Goal: Check status: Check status

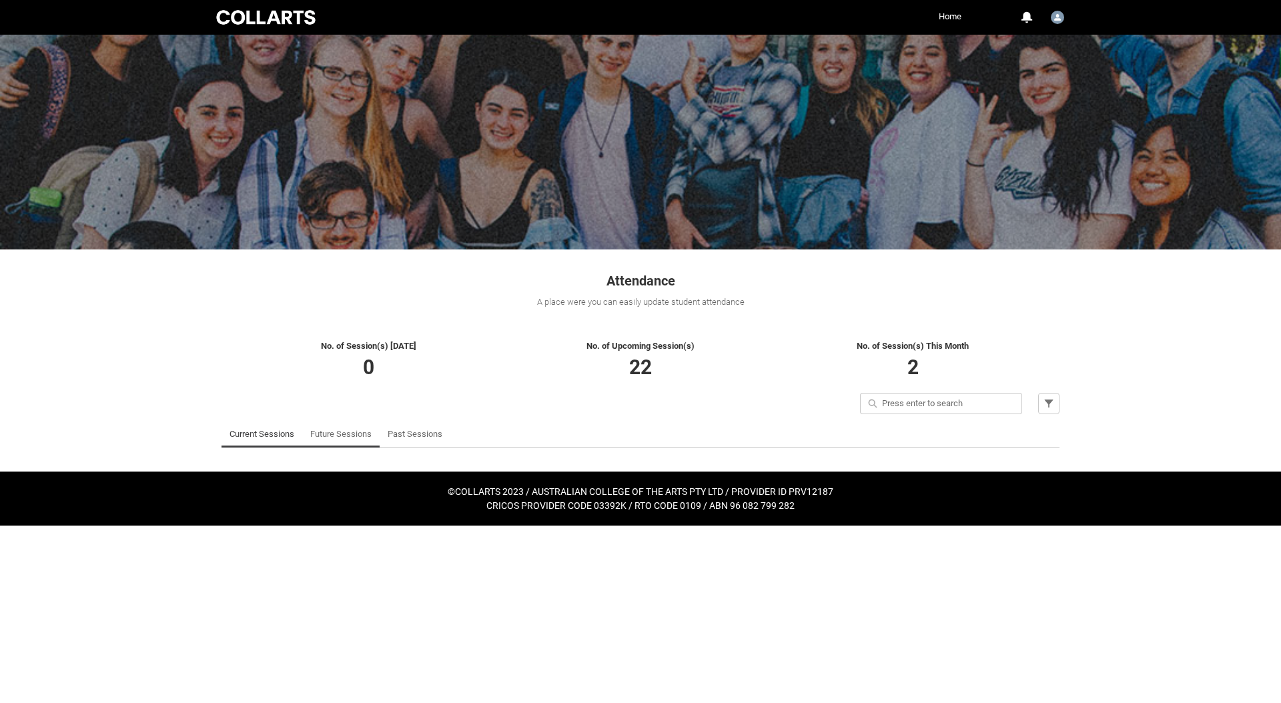
click at [349, 435] on link "Future Sessions" at bounding box center [340, 434] width 61 height 27
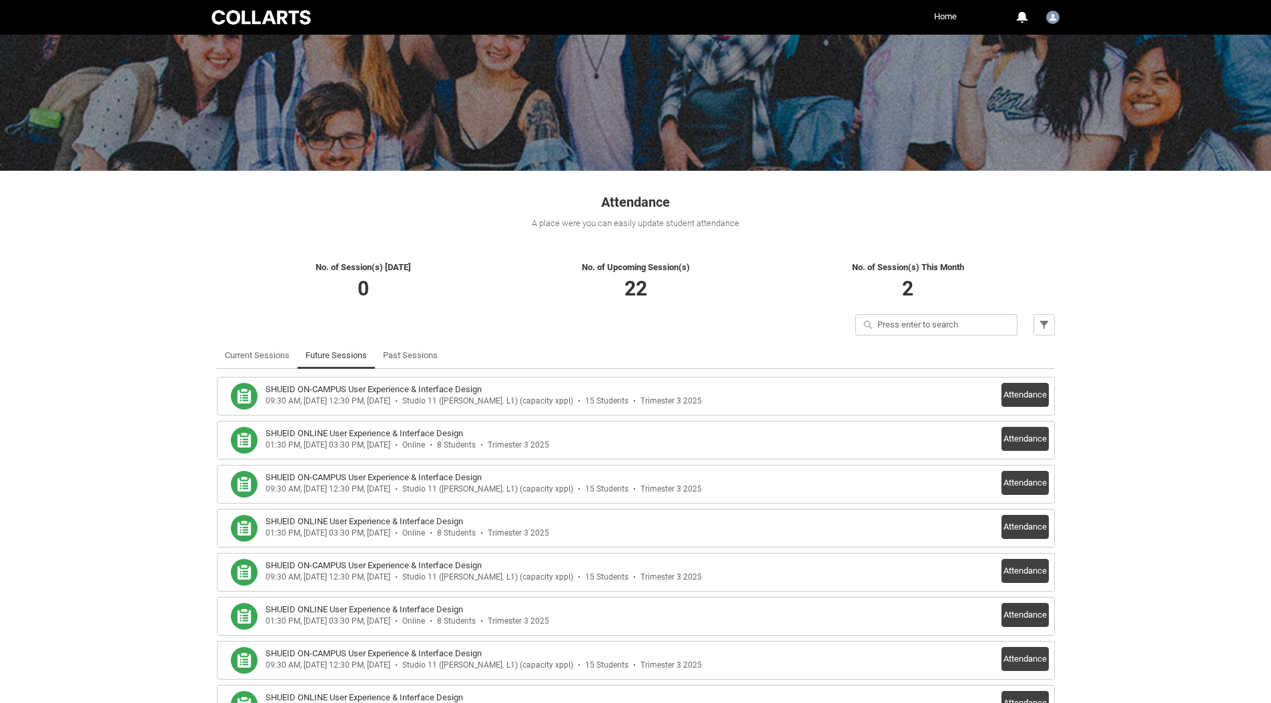
scroll to position [84, 0]
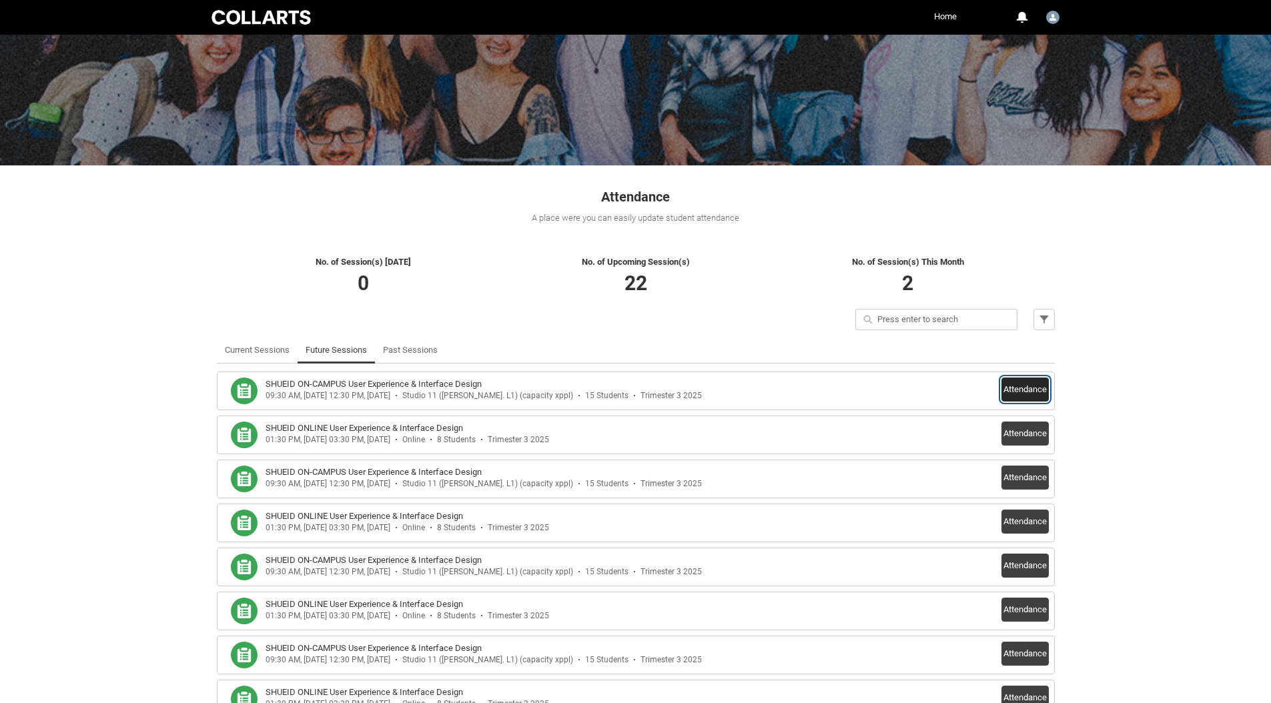
click at [1009, 387] on button "Attendance" at bounding box center [1024, 390] width 47 height 24
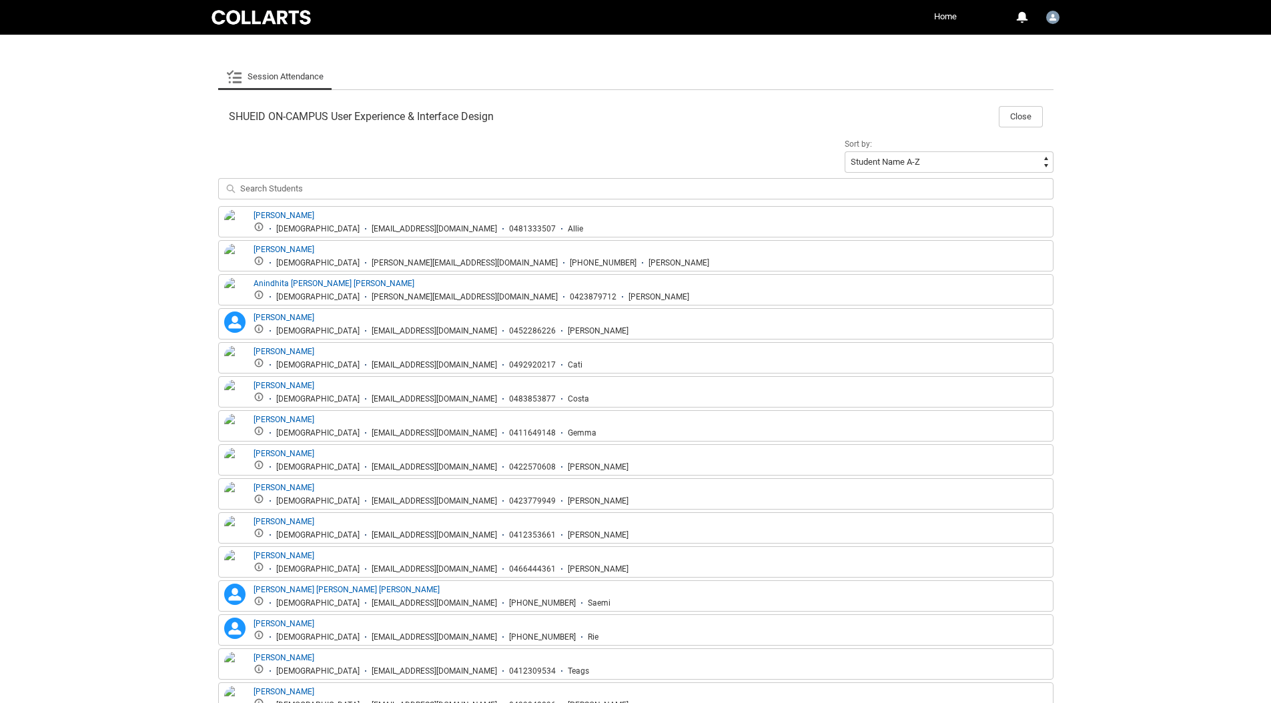
scroll to position [381, 0]
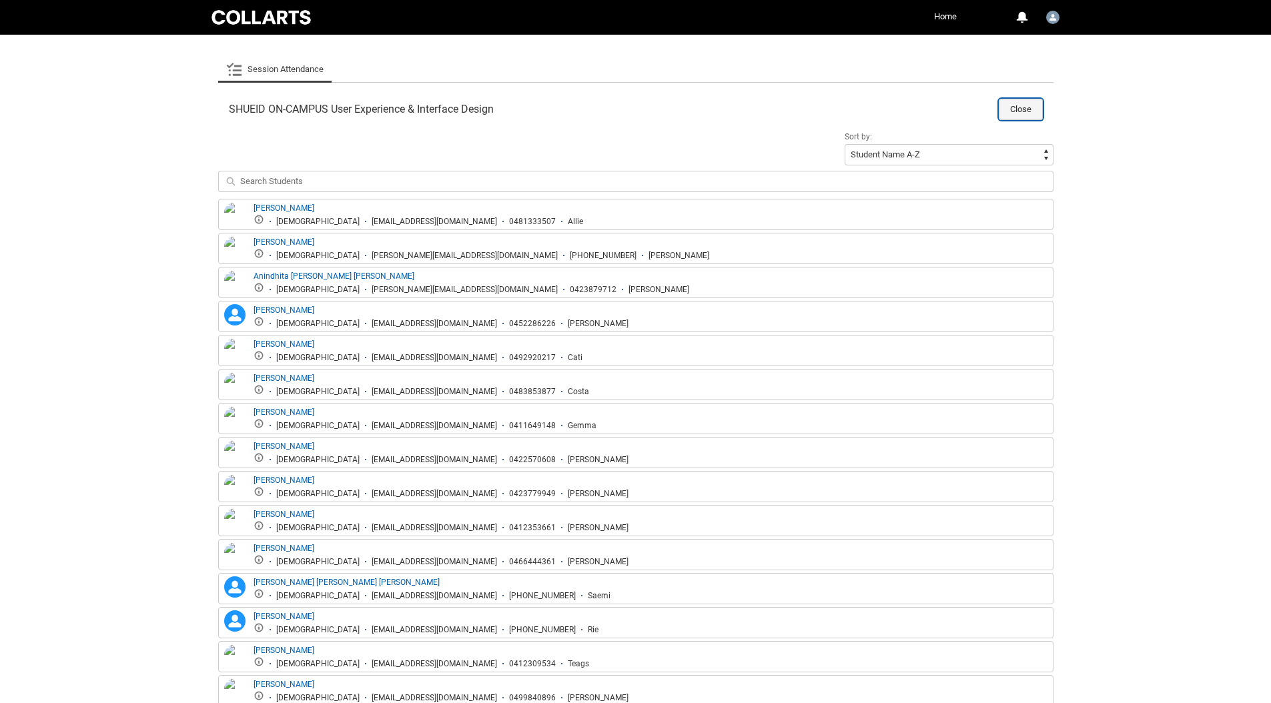
click at [1036, 103] on button "Close" at bounding box center [1021, 109] width 44 height 21
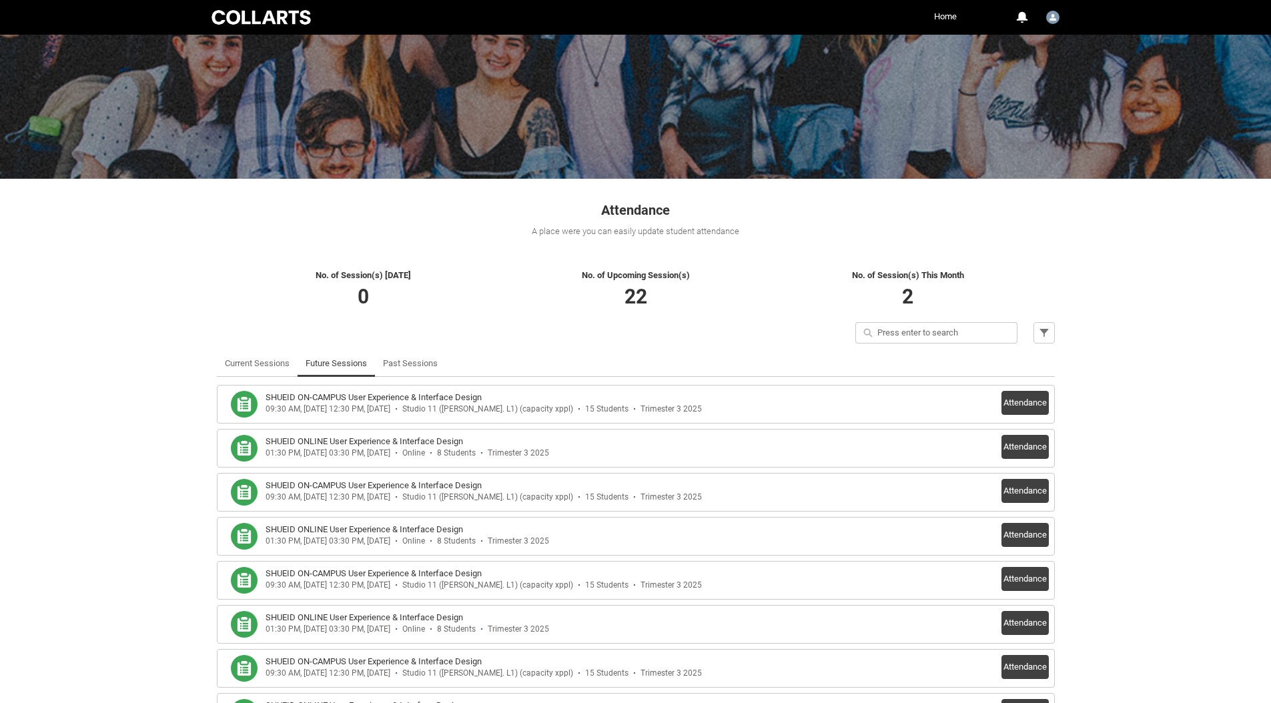
scroll to position [69, 0]
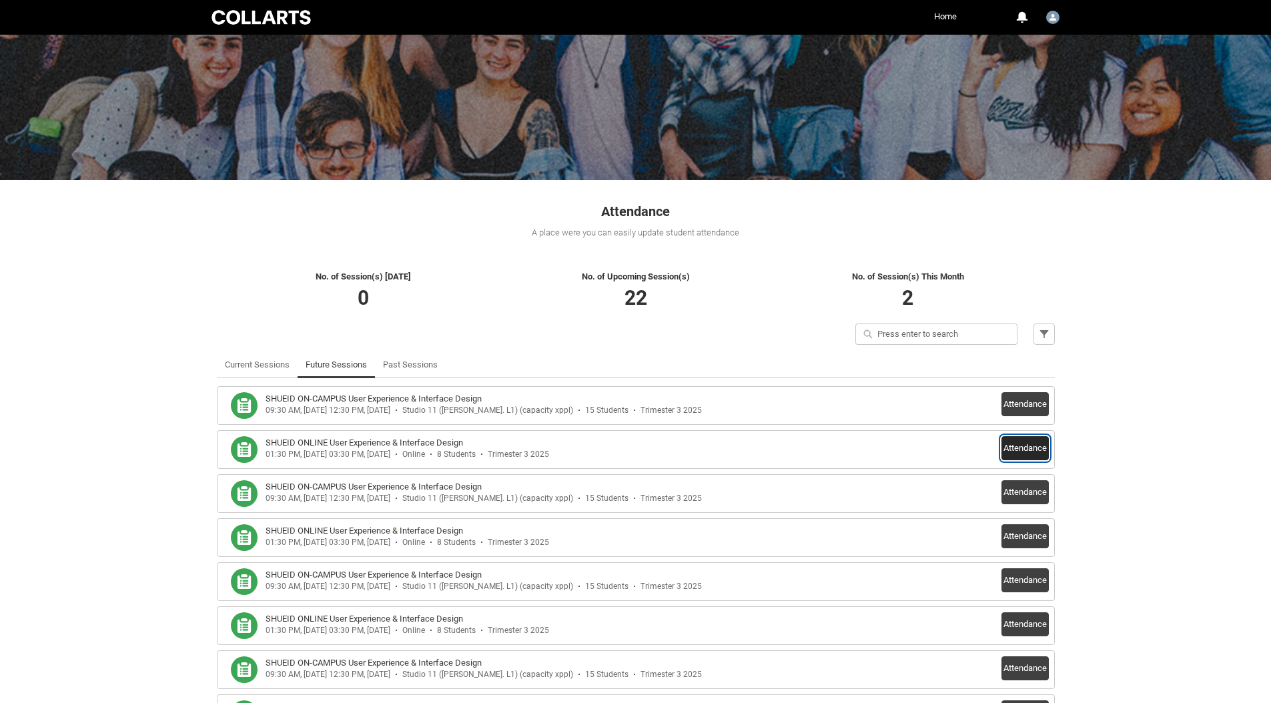
click at [1036, 450] on button "Attendance" at bounding box center [1024, 448] width 47 height 24
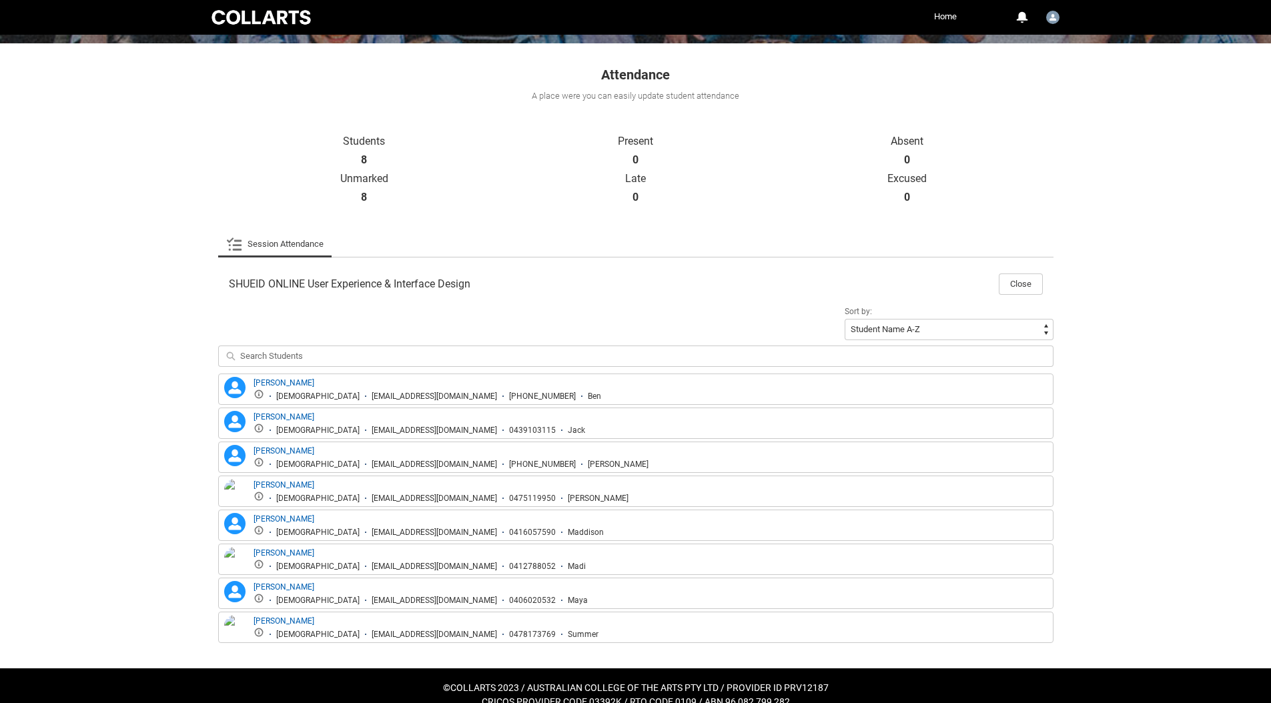
scroll to position [225, 0]
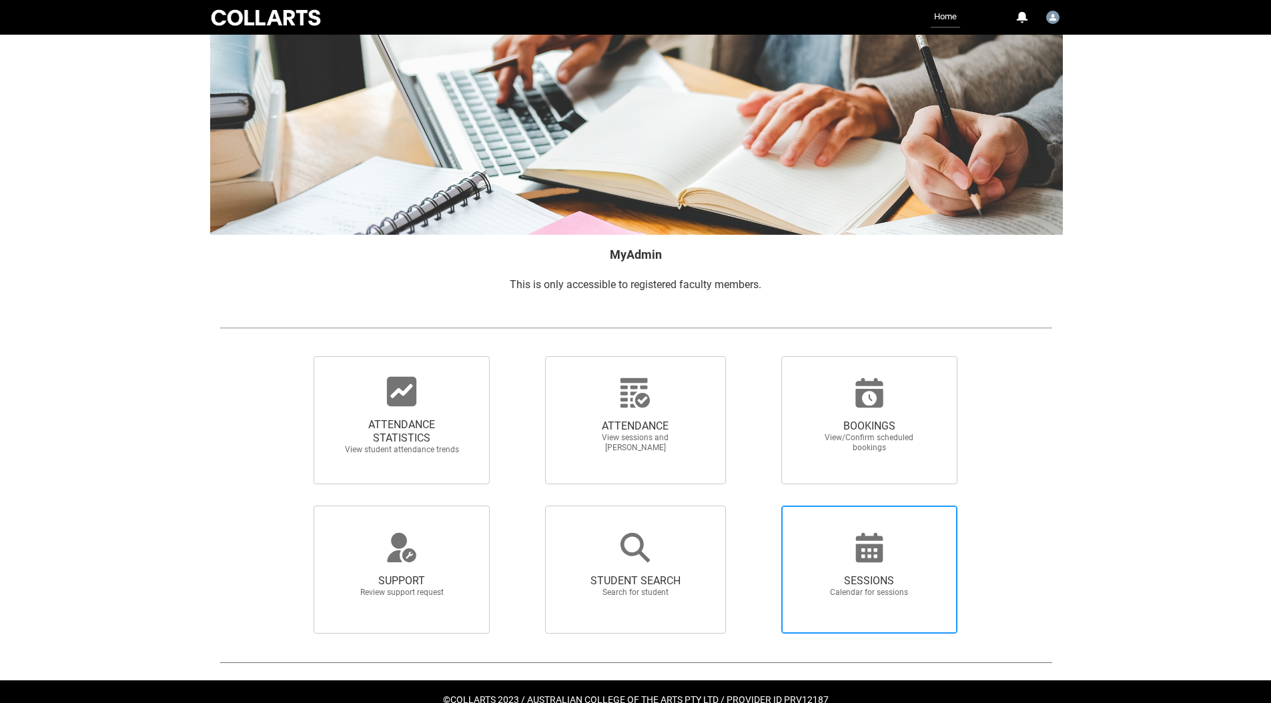
click at [874, 572] on span "SESSIONS Calendar for sessions" at bounding box center [869, 586] width 128 height 45
click at [759, 506] on input "SESSIONS Calendar for sessions" at bounding box center [758, 505] width 1 height 1
radio input "true"
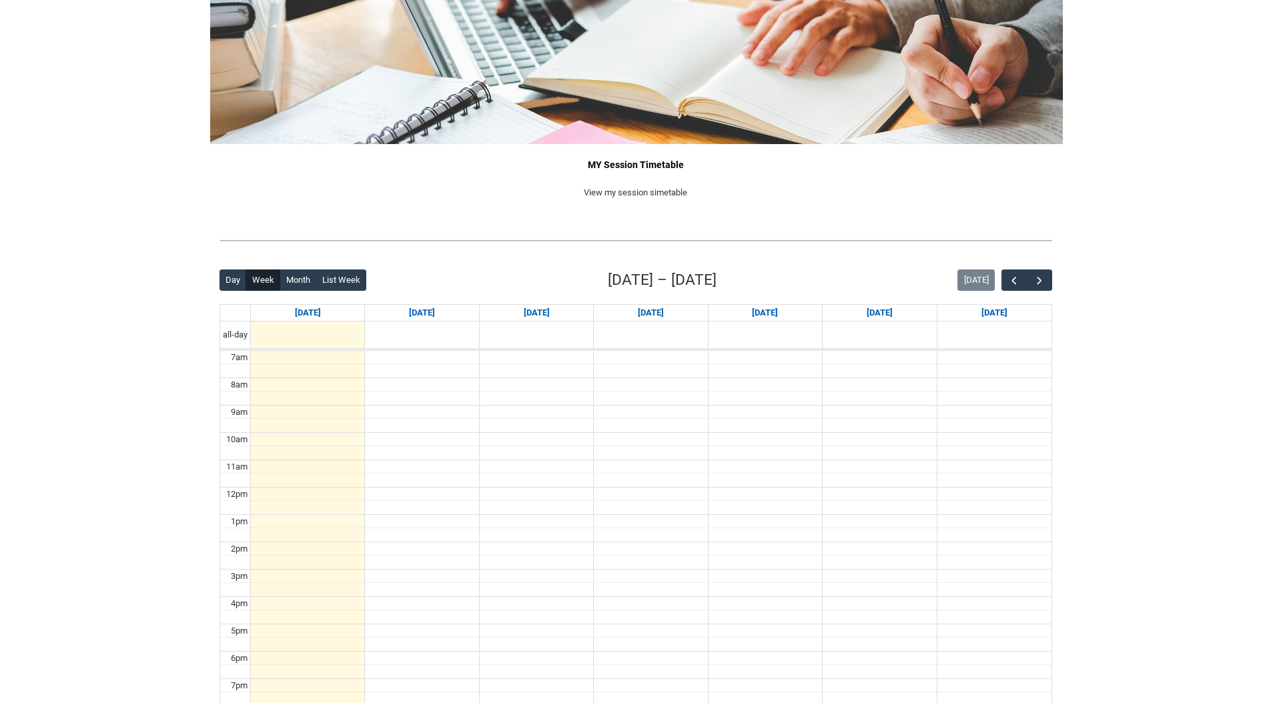
scroll to position [144, 0]
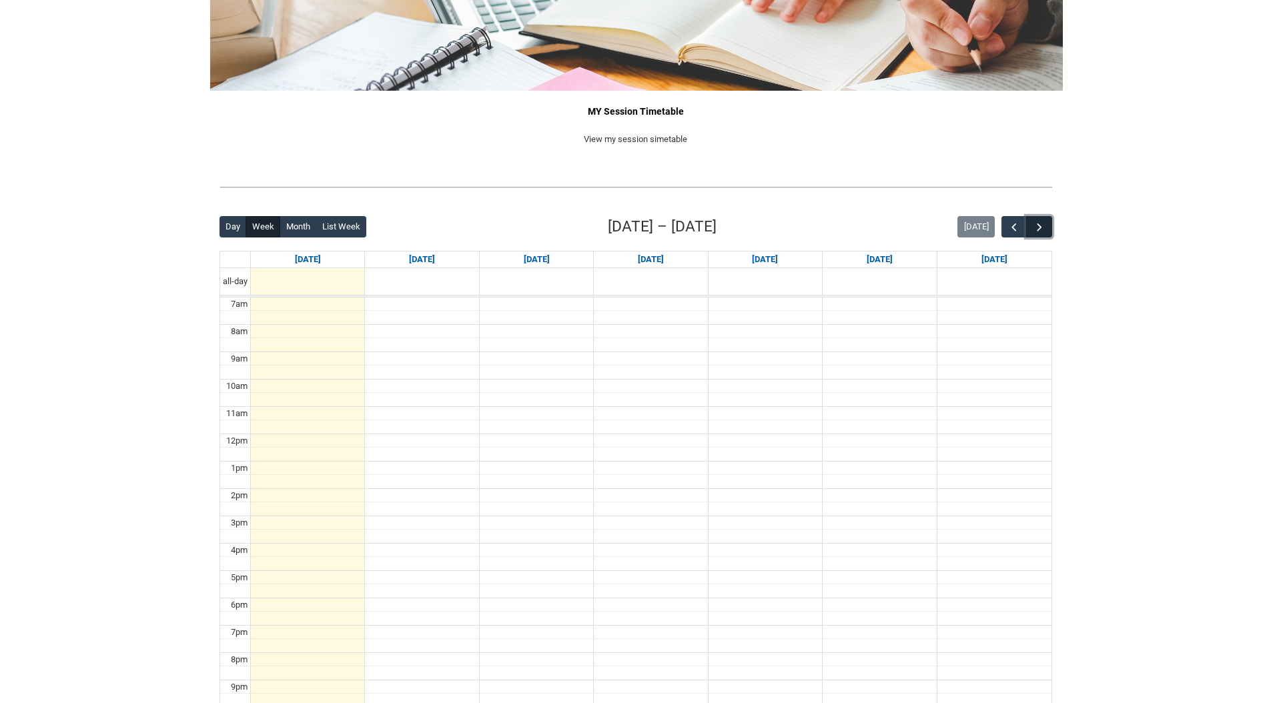
click at [1045, 217] on button "button" at bounding box center [1038, 227] width 25 height 22
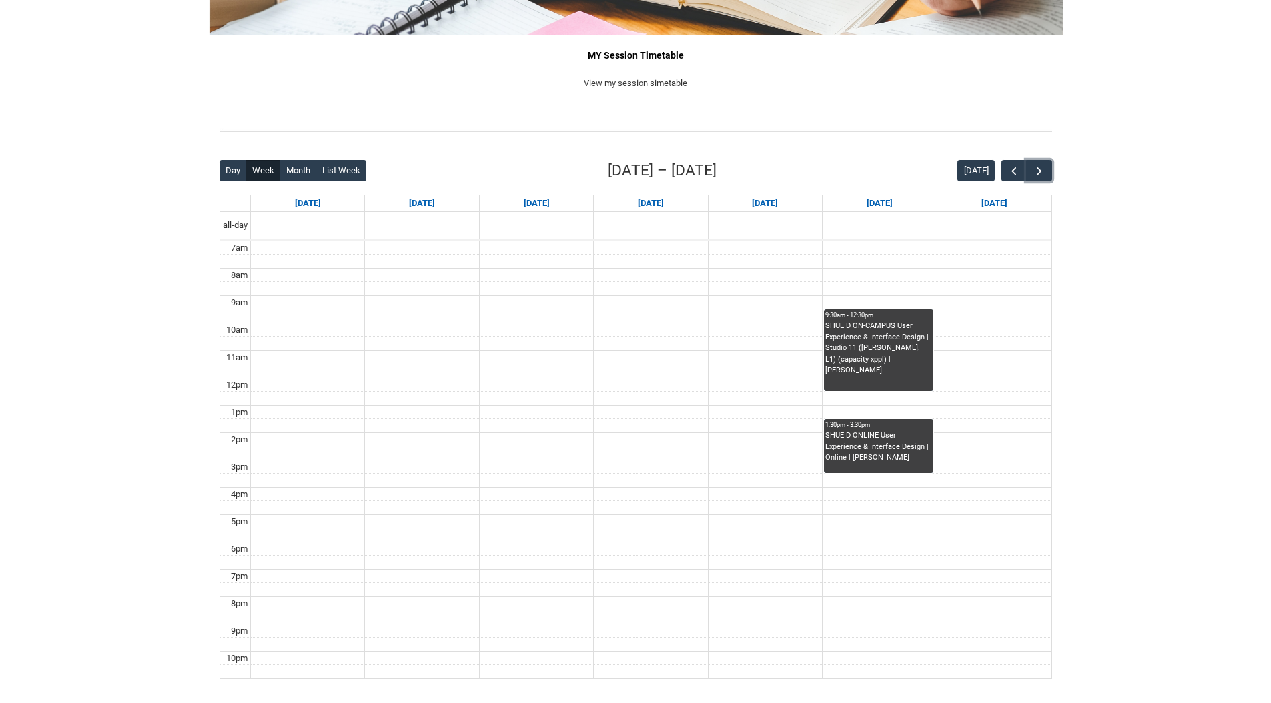
scroll to position [203, 0]
